Goal: Task Accomplishment & Management: Manage account settings

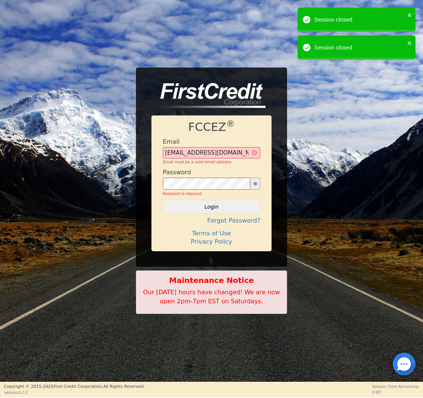
type input "[EMAIL_ADDRESS][DOMAIN_NAME]"
click at [211, 200] on button "Login" at bounding box center [211, 206] width 97 height 13
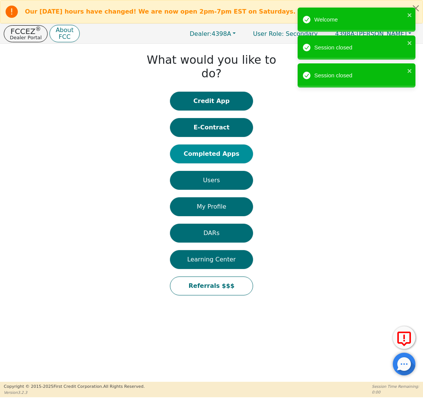
click at [220, 145] on button "Completed Apps" at bounding box center [211, 154] width 83 height 19
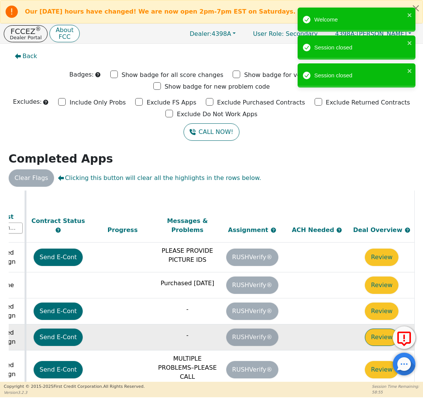
scroll to position [209, 422]
click at [374, 329] on button "Review" at bounding box center [382, 337] width 34 height 17
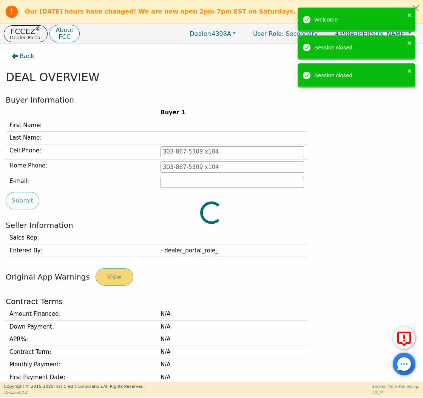
type input "[PHONE_NUMBER]"
type input "[PERSON_NAME][EMAIL_ADDRESS][PERSON_NAME][DOMAIN_NAME]"
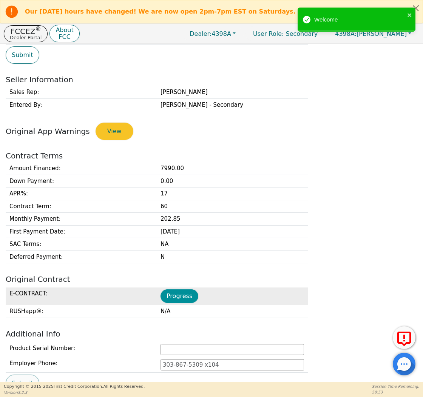
scroll to position [147, 0]
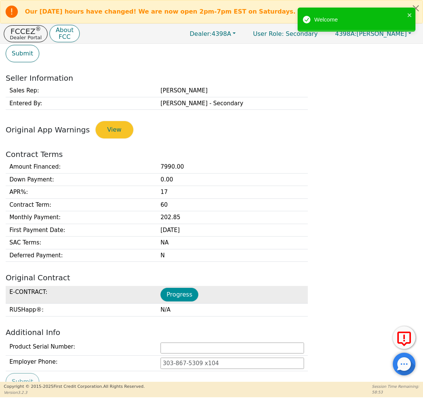
click at [177, 291] on button "Progress" at bounding box center [179, 295] width 38 height 14
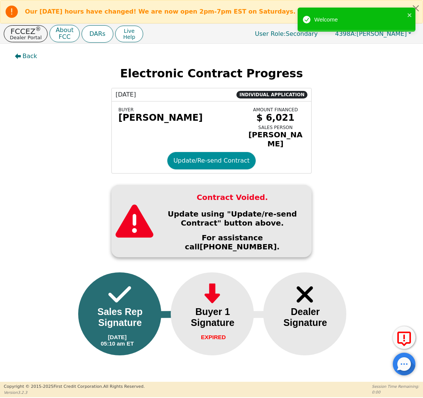
click at [199, 160] on button "Update/Re-send Contract" at bounding box center [211, 160] width 88 height 17
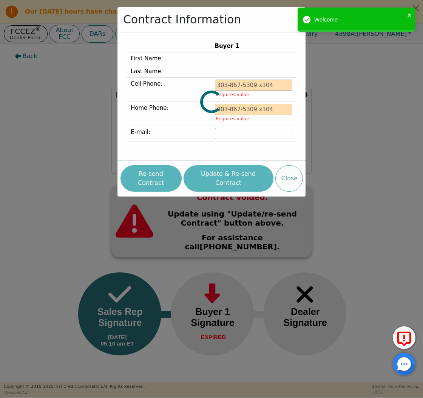
type input "[PHONE_NUMBER]"
type input "[PERSON_NAME][EMAIL_ADDRESS][PERSON_NAME][DOMAIN_NAME]"
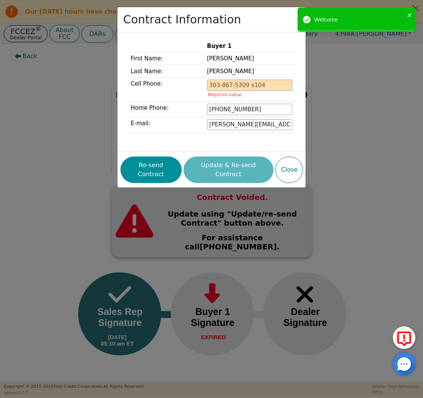
click at [154, 166] on button "Re-send Contract" at bounding box center [150, 170] width 61 height 26
click at [53, 77] on div "Contract Information Buyer 1 First Name: [PERSON_NAME] Last Name: [PERSON_NAME]…" at bounding box center [211, 199] width 423 height 398
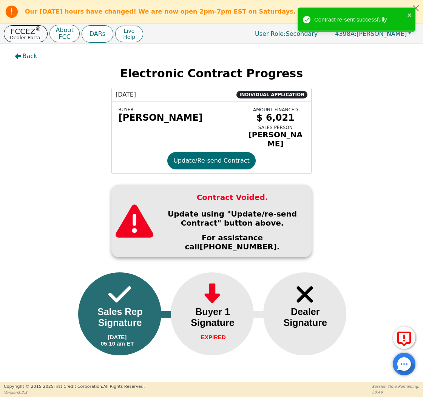
click at [26, 31] on p "FCCEZ ®" at bounding box center [26, 32] width 32 height 8
